Goal: Task Accomplishment & Management: Complete application form

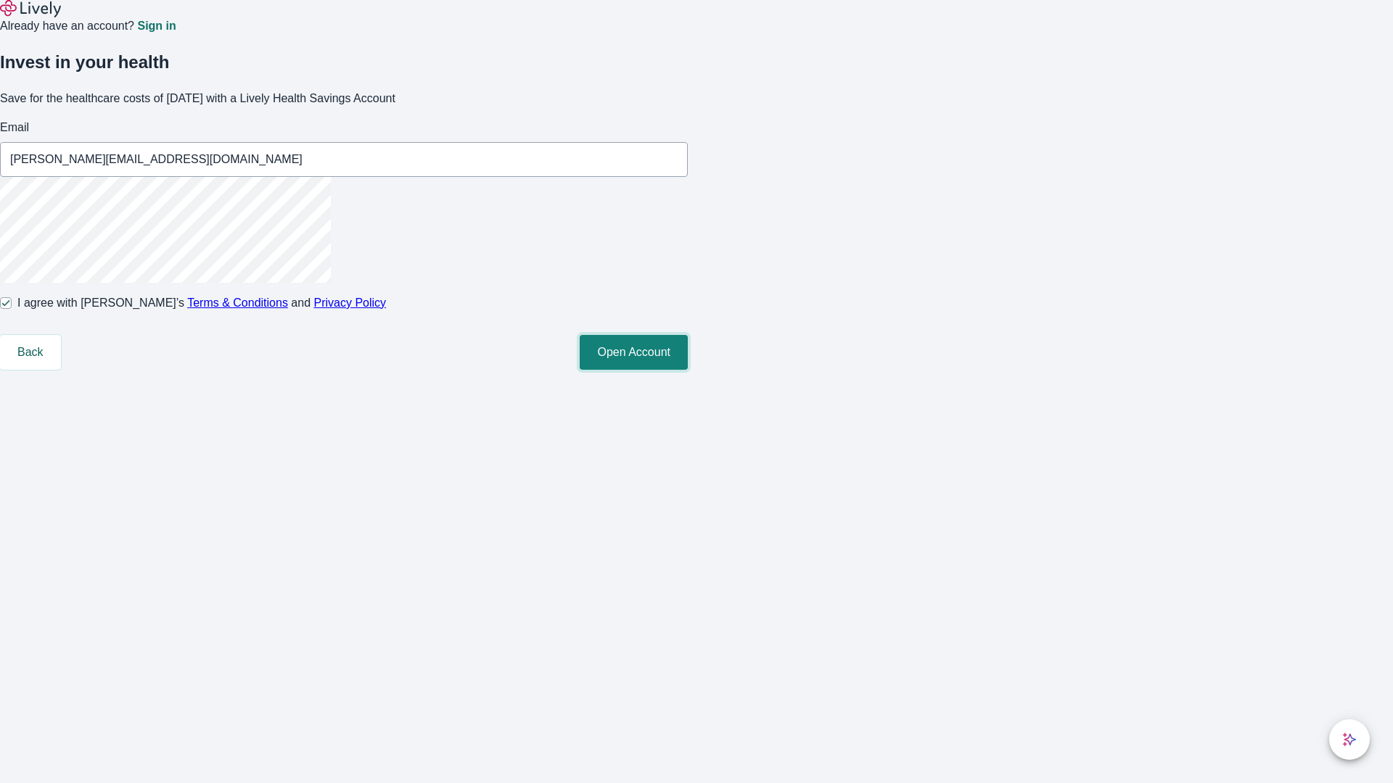
click at [688, 370] on button "Open Account" at bounding box center [634, 352] width 108 height 35
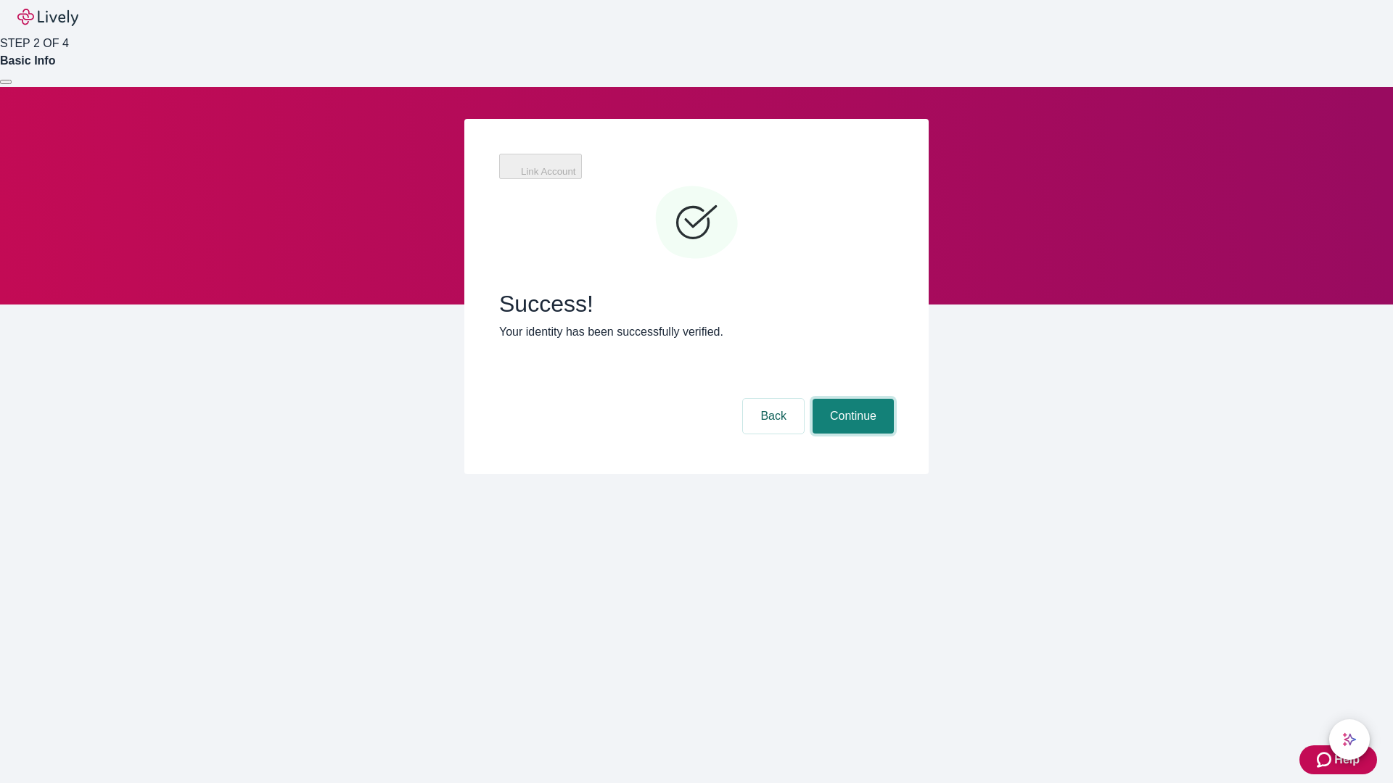
click at [851, 399] on button "Continue" at bounding box center [852, 416] width 81 height 35
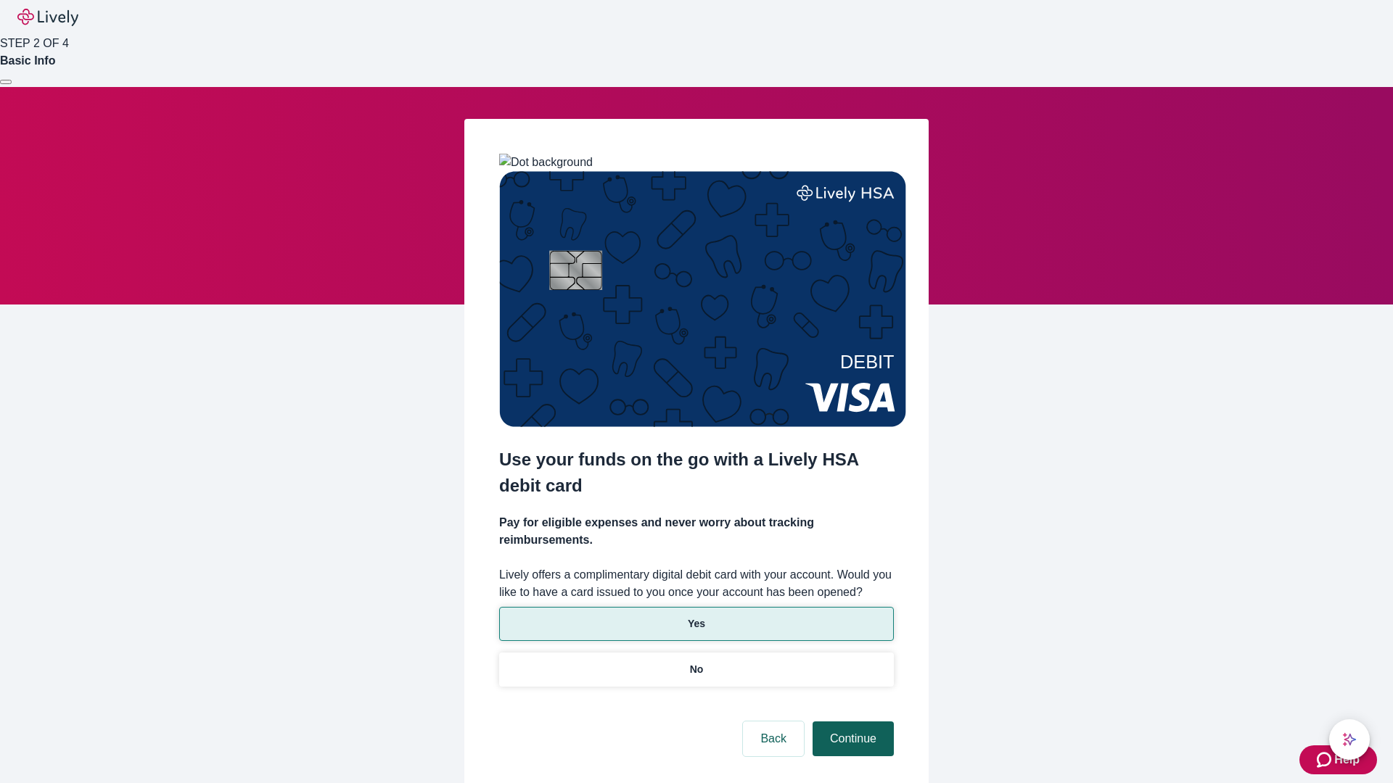
click at [696, 617] on p "Yes" at bounding box center [696, 624] width 17 height 15
click at [851, 722] on button "Continue" at bounding box center [852, 739] width 81 height 35
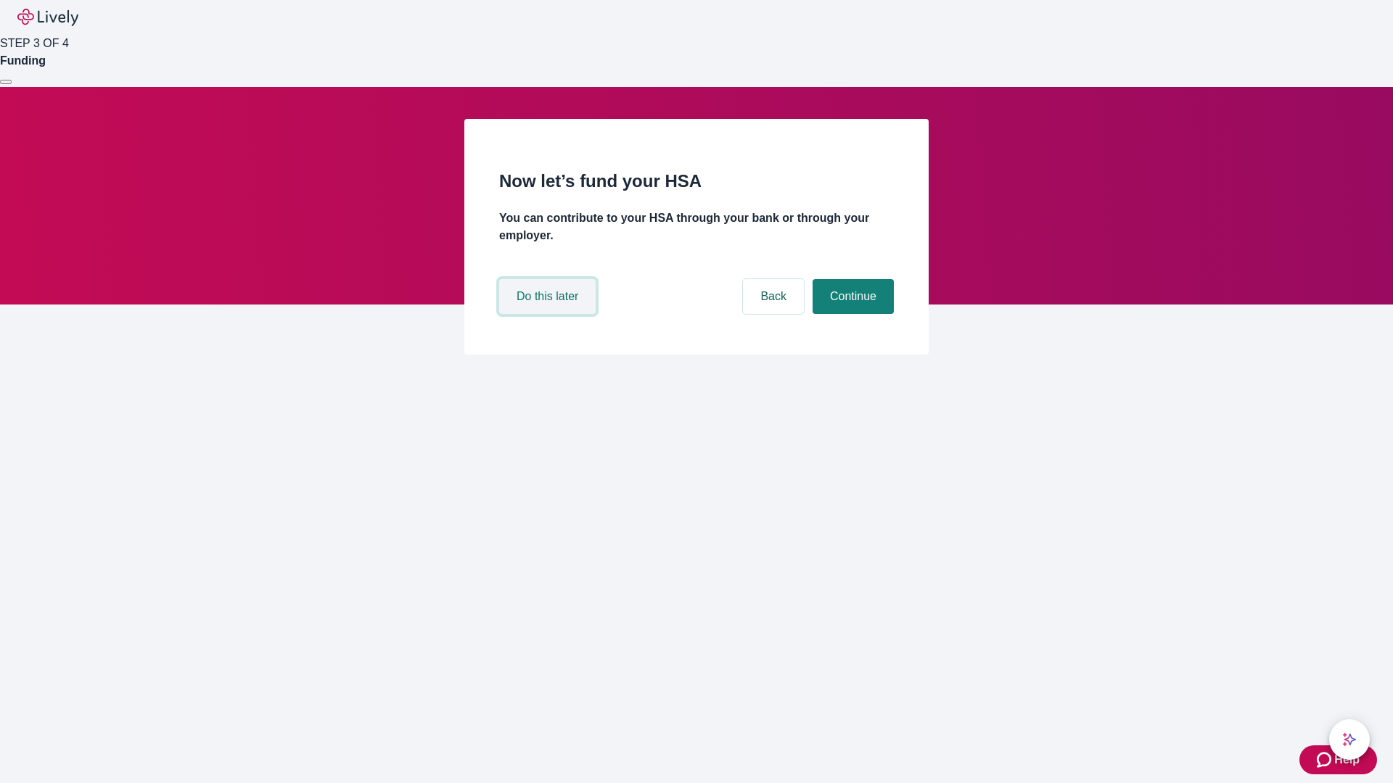
click at [549, 314] on button "Do this later" at bounding box center [547, 296] width 96 height 35
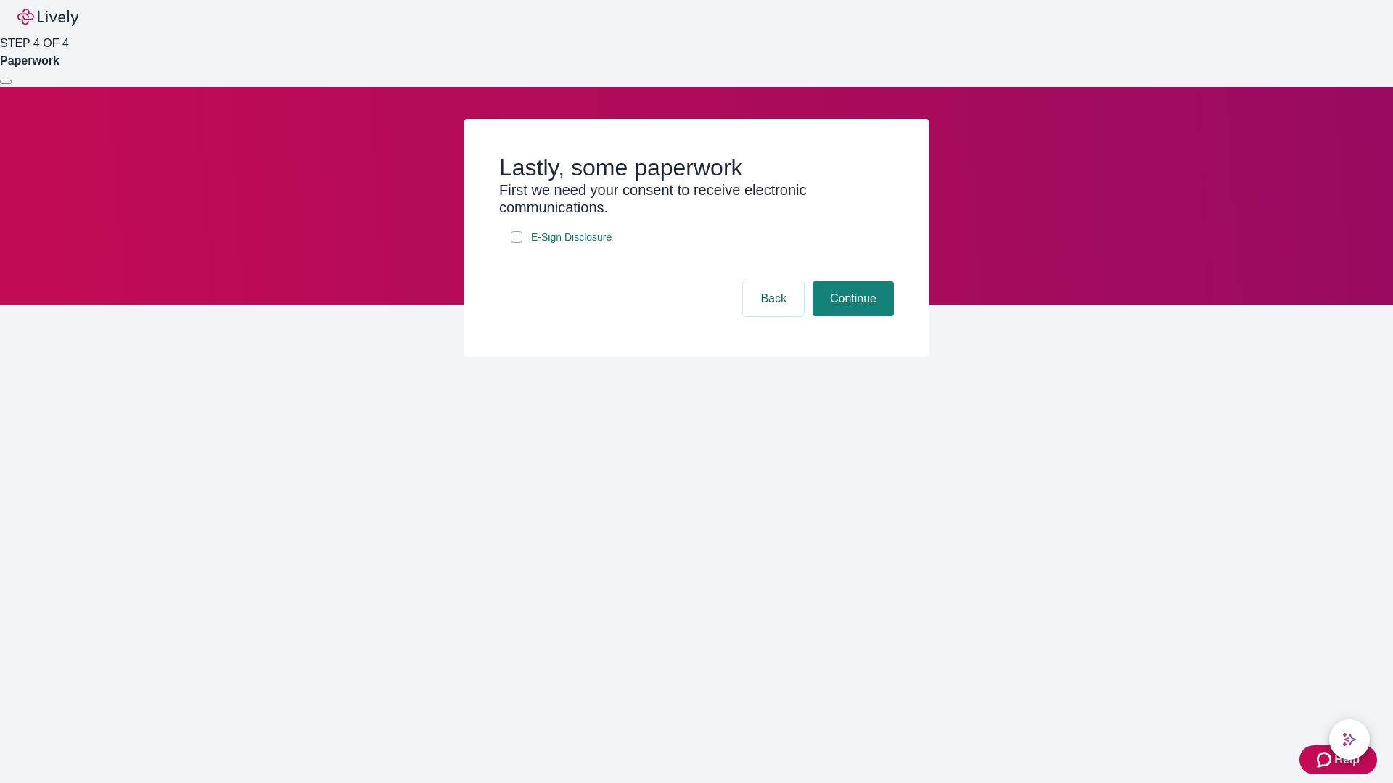
click at [516, 243] on input "E-Sign Disclosure" at bounding box center [517, 237] width 12 height 12
checkbox input "true"
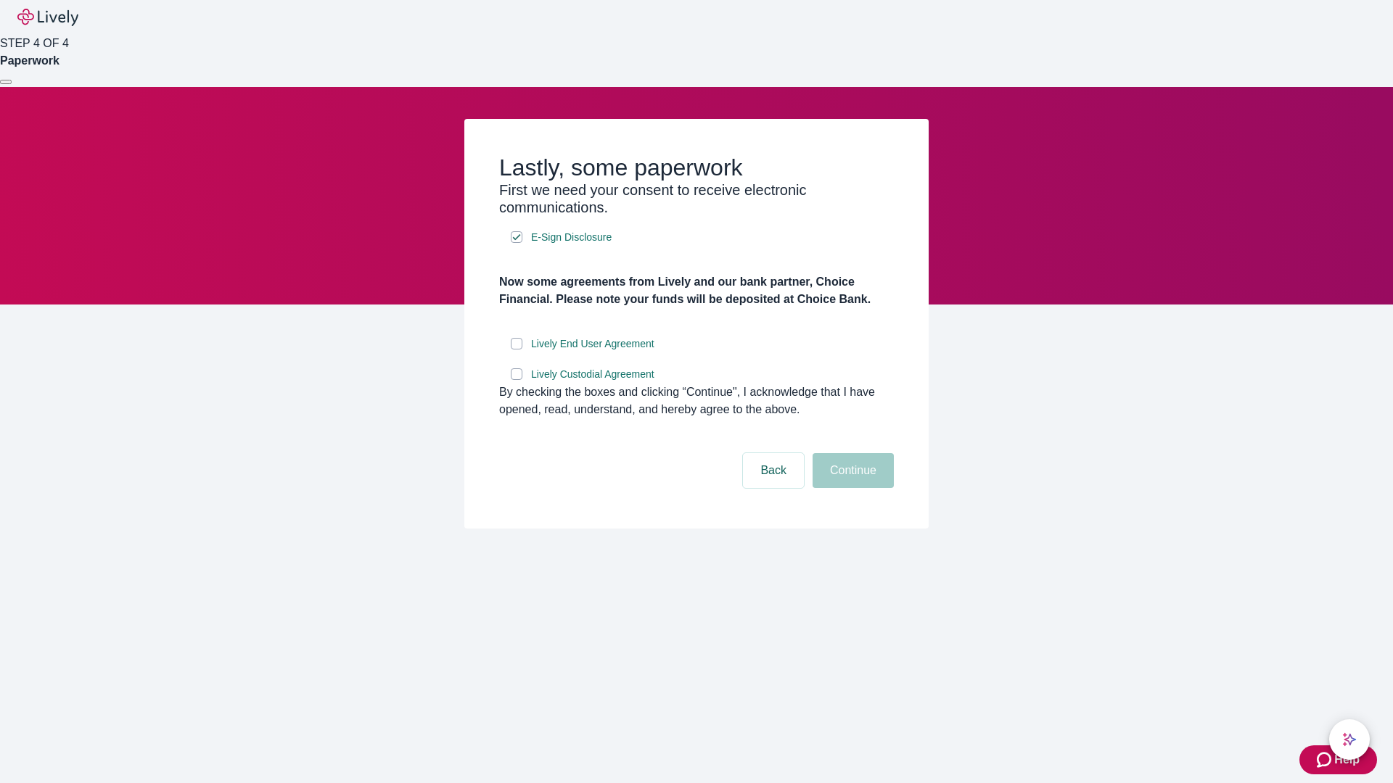
click at [516, 350] on input "Lively End User Agreement" at bounding box center [517, 344] width 12 height 12
checkbox input "true"
click at [516, 380] on input "Lively Custodial Agreement" at bounding box center [517, 374] width 12 height 12
checkbox input "true"
click at [851, 488] on button "Continue" at bounding box center [852, 470] width 81 height 35
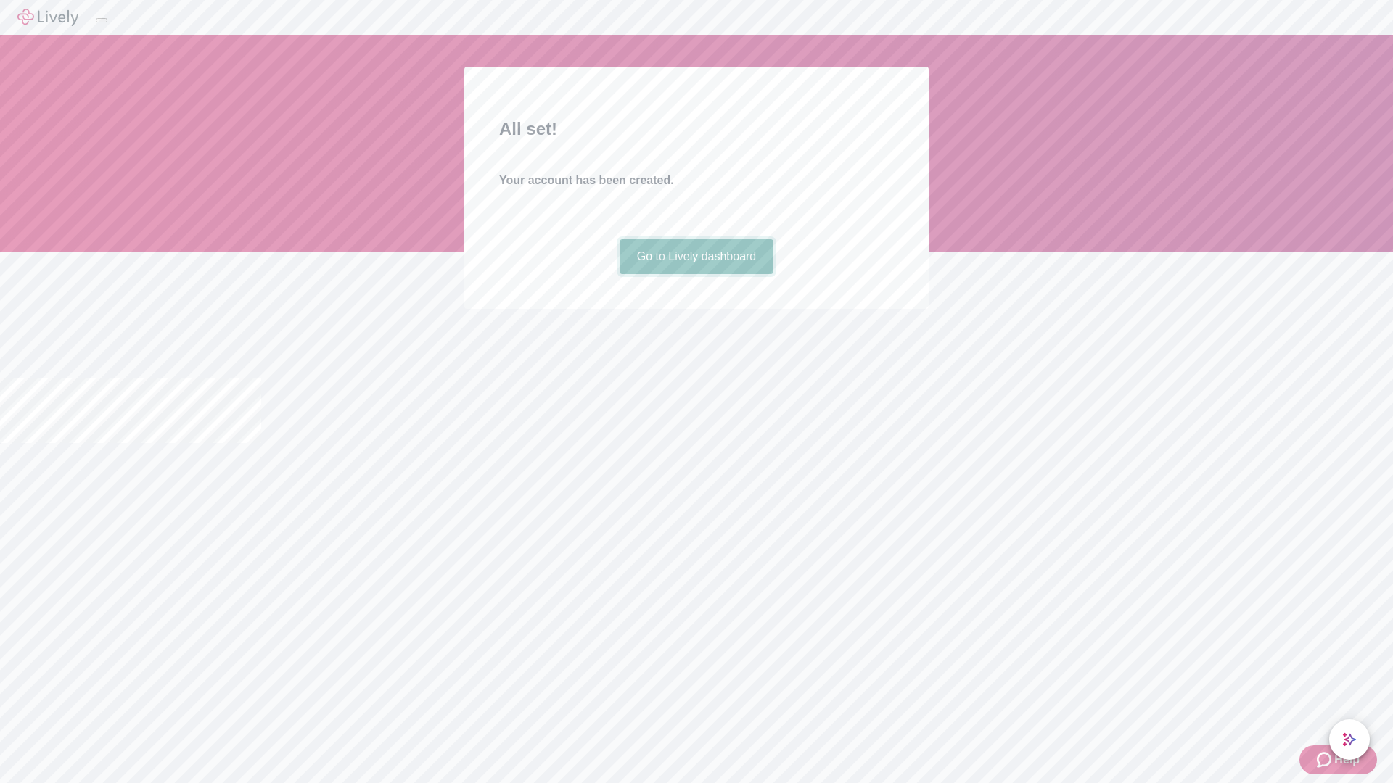
click at [696, 274] on link "Go to Lively dashboard" at bounding box center [696, 256] width 154 height 35
